Goal: Transaction & Acquisition: Book appointment/travel/reservation

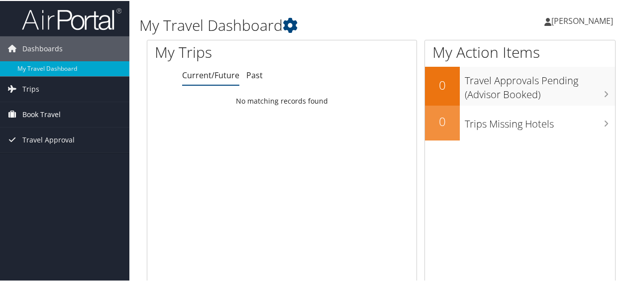
click at [60, 111] on span "Book Travel" at bounding box center [41, 113] width 38 height 25
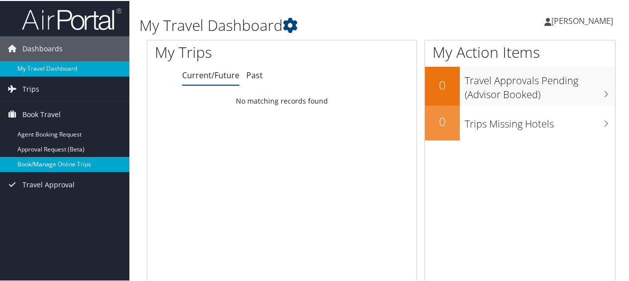
click at [60, 162] on link "Book/Manage Online Trips" at bounding box center [64, 163] width 129 height 15
